Goal: Obtain resource: Download file/media

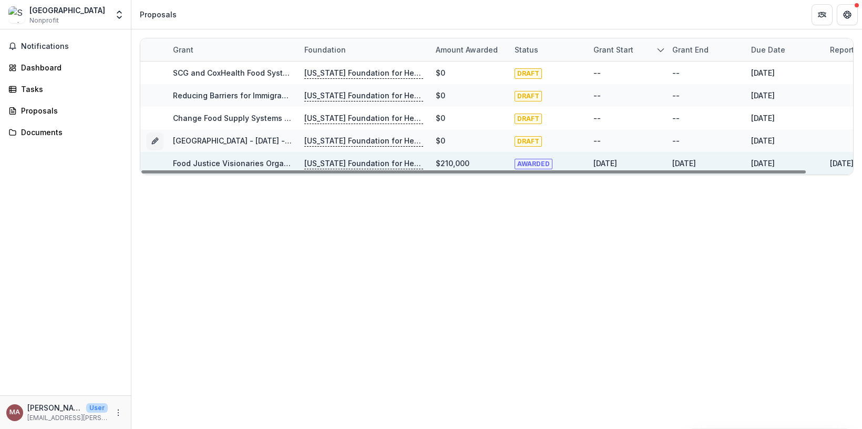
click at [262, 163] on link "Food Justice Visionaries Organizing Improvement: A Cohort for Equitable Systems" at bounding box center [324, 163] width 302 height 9
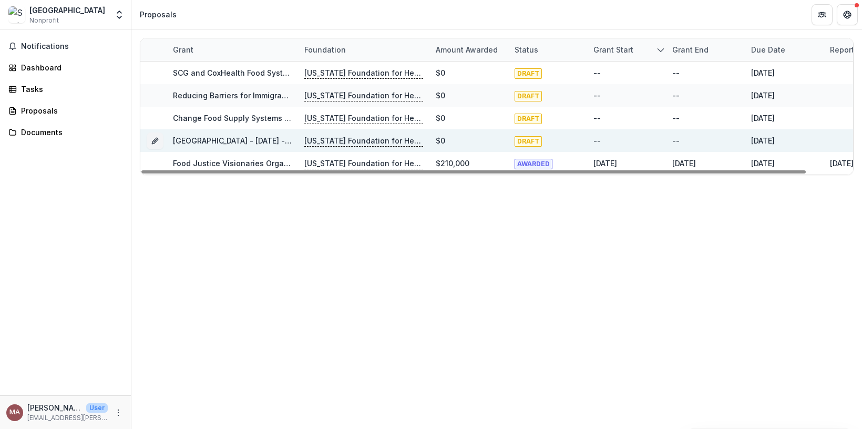
click at [326, 143] on p "[US_STATE] Foundation for Health" at bounding box center [363, 141] width 119 height 12
click at [262, 144] on link "[GEOGRAPHIC_DATA] - [DATE] - [DATE] Seeding Equitable and Sustainable Food Syst…" at bounding box center [334, 140] width 323 height 9
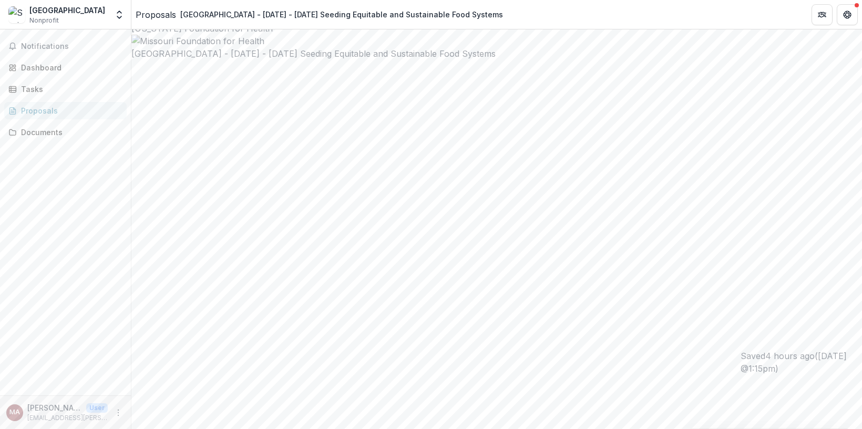
click at [361, 67] on h2 "[GEOGRAPHIC_DATA] - [DATE] - [DATE] Seeding Equitable and Sustainable Food Syst…" at bounding box center [496, 61] width 731 height 13
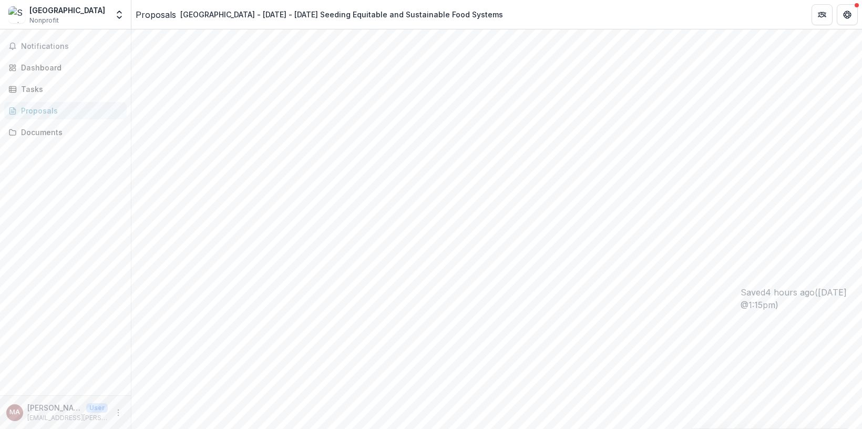
scroll to position [72, 0]
click at [8, 429] on icon "Close" at bounding box center [4, 436] width 8 height 8
click at [42, 130] on div "Documents" at bounding box center [69, 132] width 97 height 11
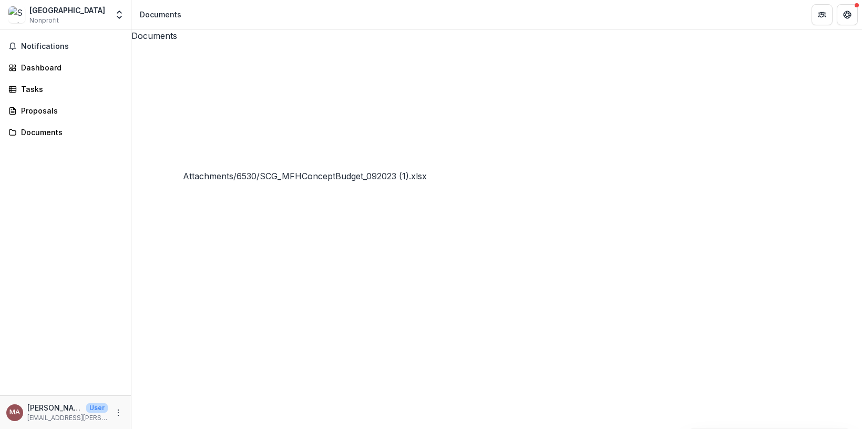
click at [8, 429] on icon "Close" at bounding box center [4, 436] width 8 height 8
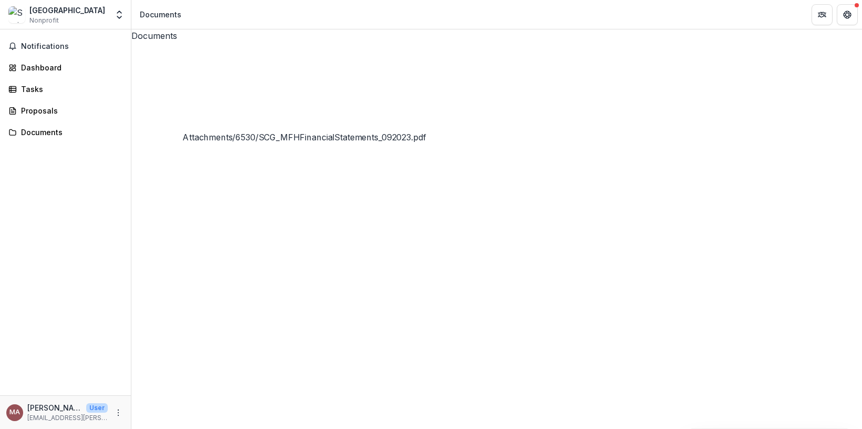
click at [47, 16] on span "Nonprofit" at bounding box center [43, 20] width 29 height 9
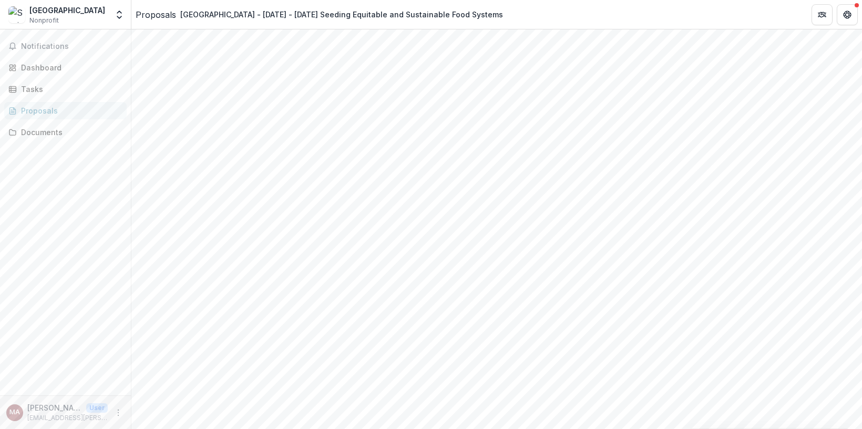
scroll to position [1652, 0]
